Goal: Information Seeking & Learning: Compare options

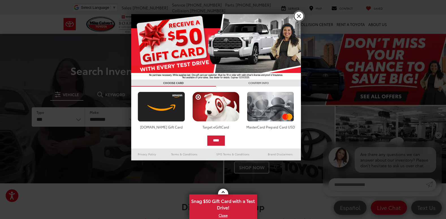
click at [297, 17] on link "X" at bounding box center [299, 16] width 10 height 10
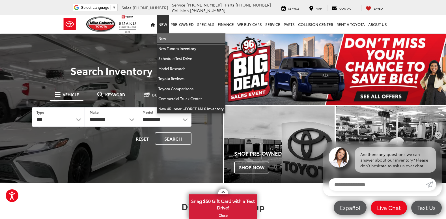
click at [166, 36] on link "New" at bounding box center [191, 38] width 69 height 10
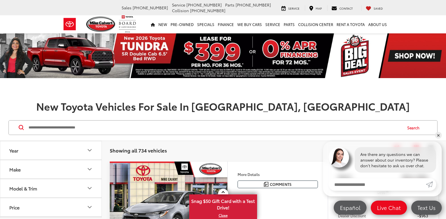
click at [91, 171] on icon "Make" at bounding box center [89, 169] width 7 height 7
drag, startPoint x: 21, startPoint y: 192, endPoint x: 53, endPoint y: 178, distance: 35.6
click at [20, 192] on img at bounding box center [26, 189] width 16 height 13
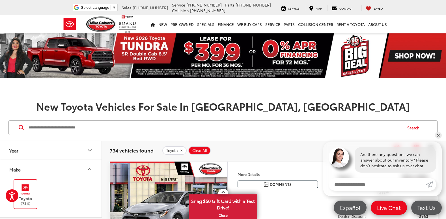
click at [89, 169] on icon "Make" at bounding box center [89, 169] width 3 height 2
click at [89, 186] on icon "Model & Trim" at bounding box center [89, 188] width 7 height 7
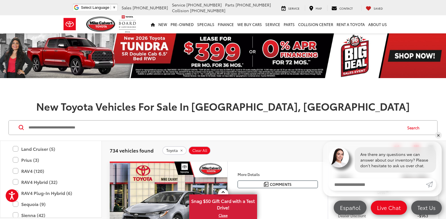
scroll to position [268, 0]
click at [38, 158] on label "RAV4 (120)" at bounding box center [51, 160] width 76 height 10
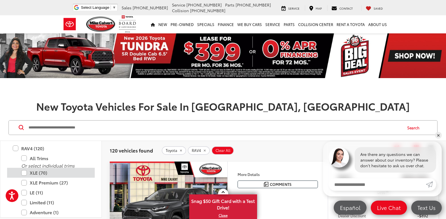
scroll to position [291, 0]
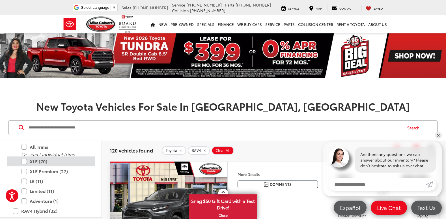
click at [70, 188] on label "Limited (11)" at bounding box center [55, 191] width 68 height 10
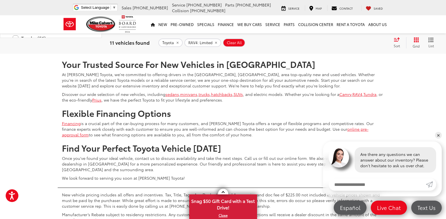
scroll to position [2327, 0]
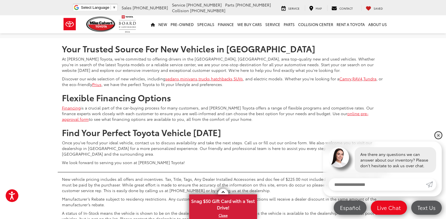
click at [440, 137] on link "✕" at bounding box center [438, 135] width 7 height 7
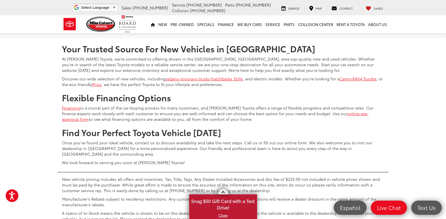
click at [224, 190] on link at bounding box center [223, 192] width 10 height 6
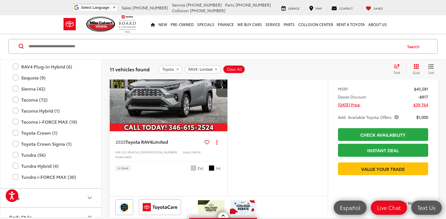
scroll to position [297, 0]
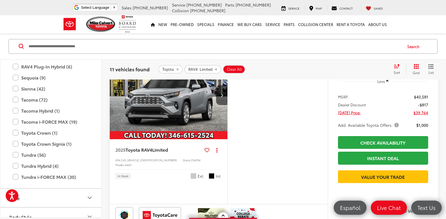
click at [134, 139] on img "2025 Toyota RAV4 Limited 0" at bounding box center [168, 95] width 119 height 89
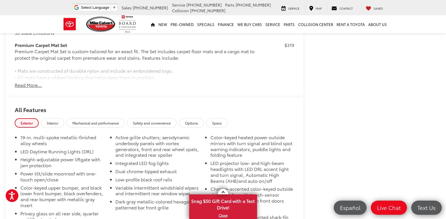
scroll to position [525, 0]
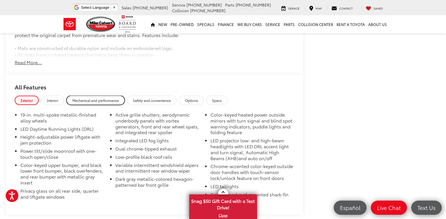
click at [90, 98] on span "Mechanical and performance" at bounding box center [95, 100] width 46 height 5
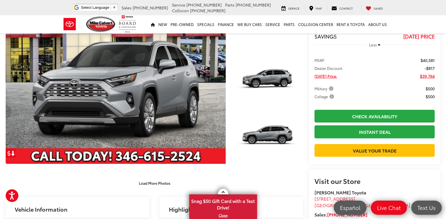
scroll to position [0, 0]
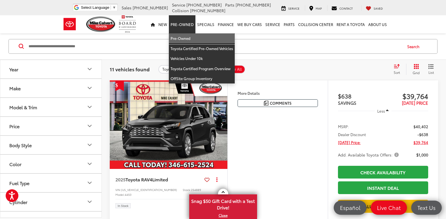
click at [181, 40] on link "Pre-Owned" at bounding box center [202, 38] width 66 height 10
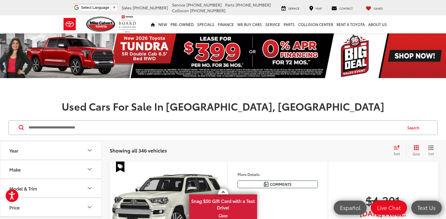
click at [90, 190] on icon "Model & Trim" at bounding box center [89, 188] width 7 height 7
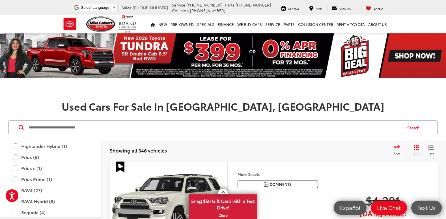
scroll to position [1165, 0]
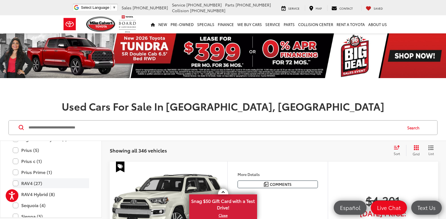
click at [26, 183] on label "RAV4 (27)" at bounding box center [51, 183] width 76 height 10
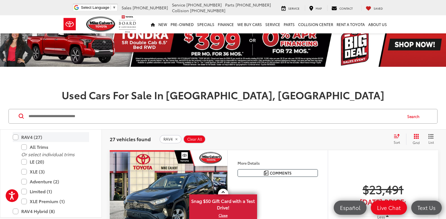
scroll to position [1199, 0]
click at [28, 191] on label "Limited (1)" at bounding box center [55, 192] width 68 height 10
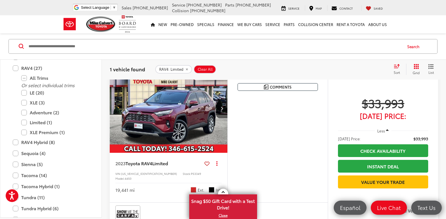
scroll to position [110, 0]
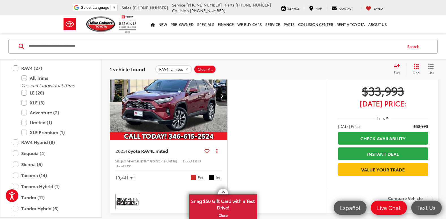
click at [181, 119] on img "2023 Toyota RAV4 Limited 0" at bounding box center [168, 96] width 119 height 89
